Goal: Entertainment & Leisure: Consume media (video, audio)

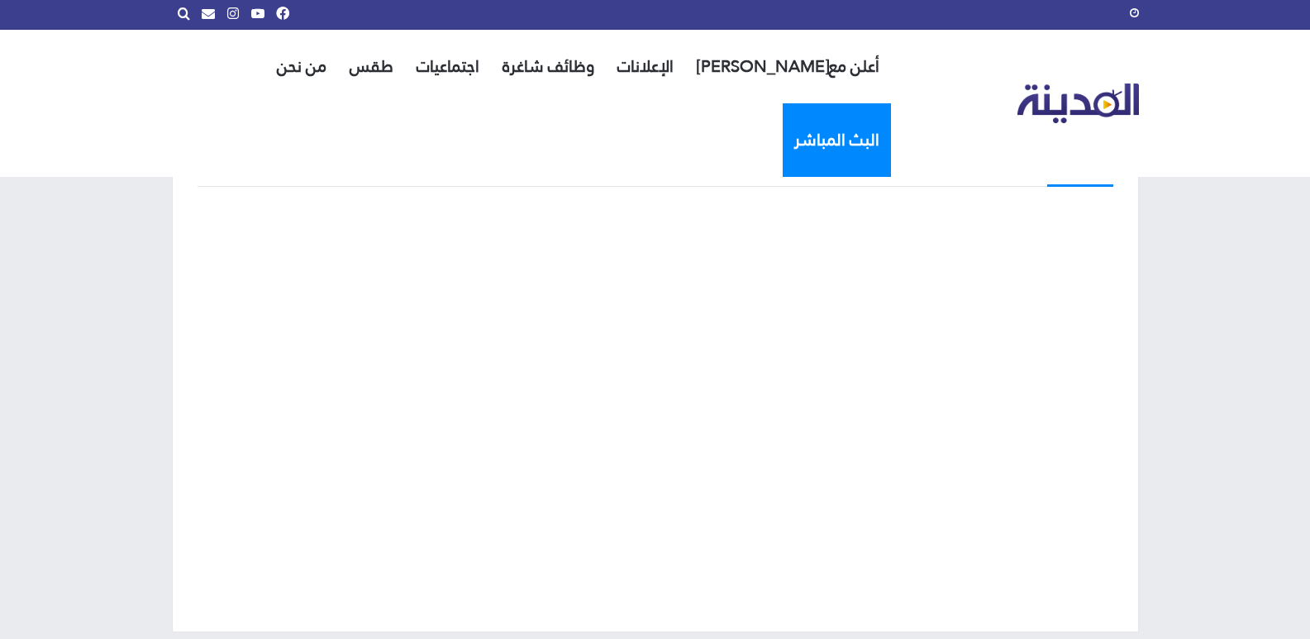
click at [783, 103] on link "البث المباشر" at bounding box center [837, 140] width 108 height 74
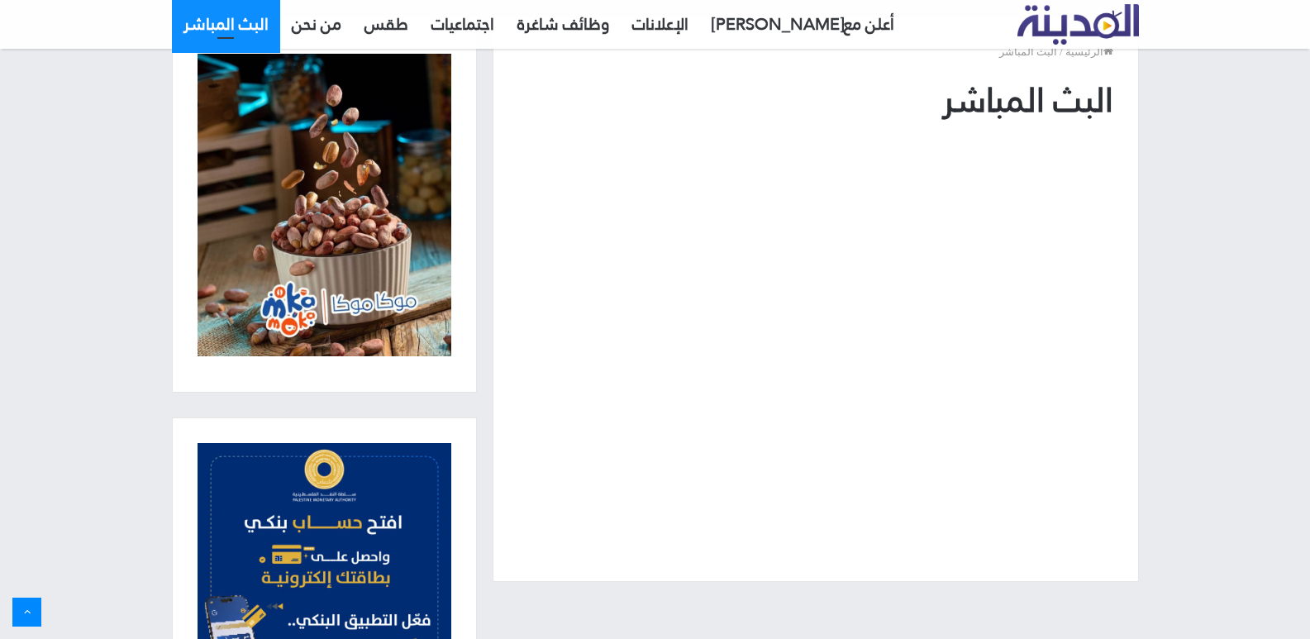
scroll to position [83, 0]
